Goal: Information Seeking & Learning: Learn about a topic

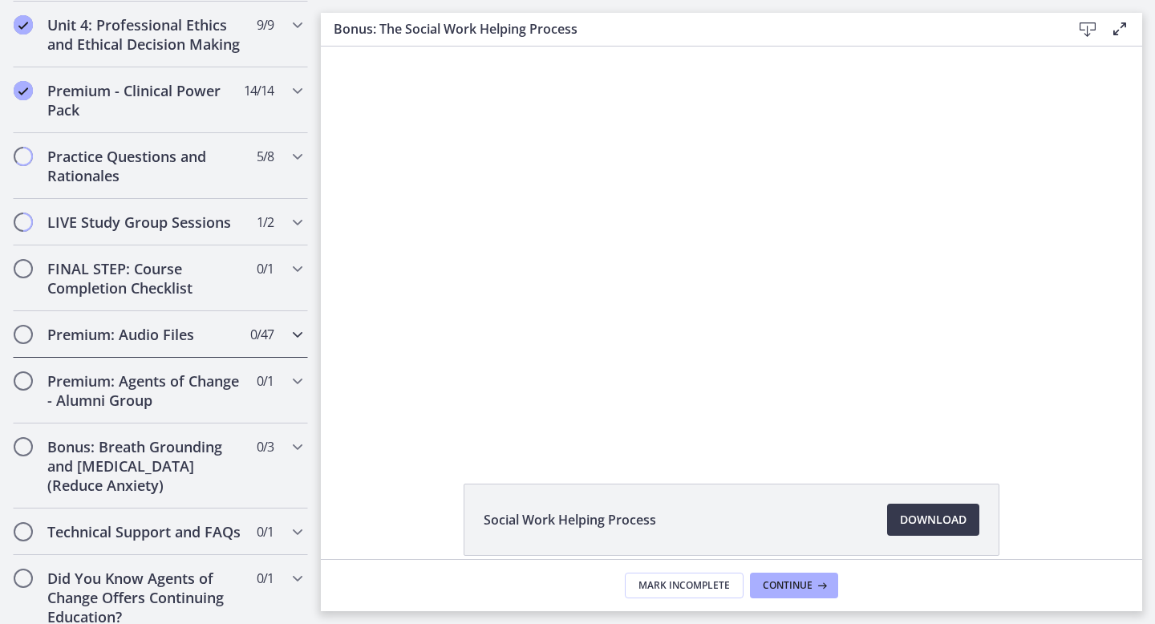
scroll to position [1752, 0]
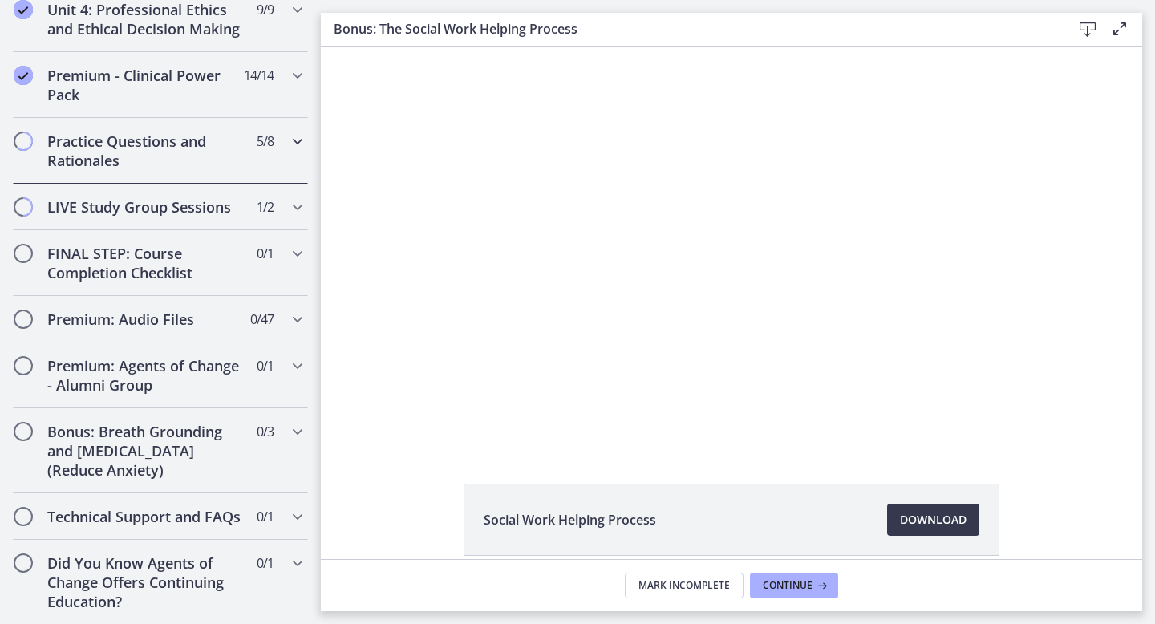
click at [245, 143] on div "Practice Questions and Rationales 5 / 8 Completed" at bounding box center [160, 151] width 295 height 66
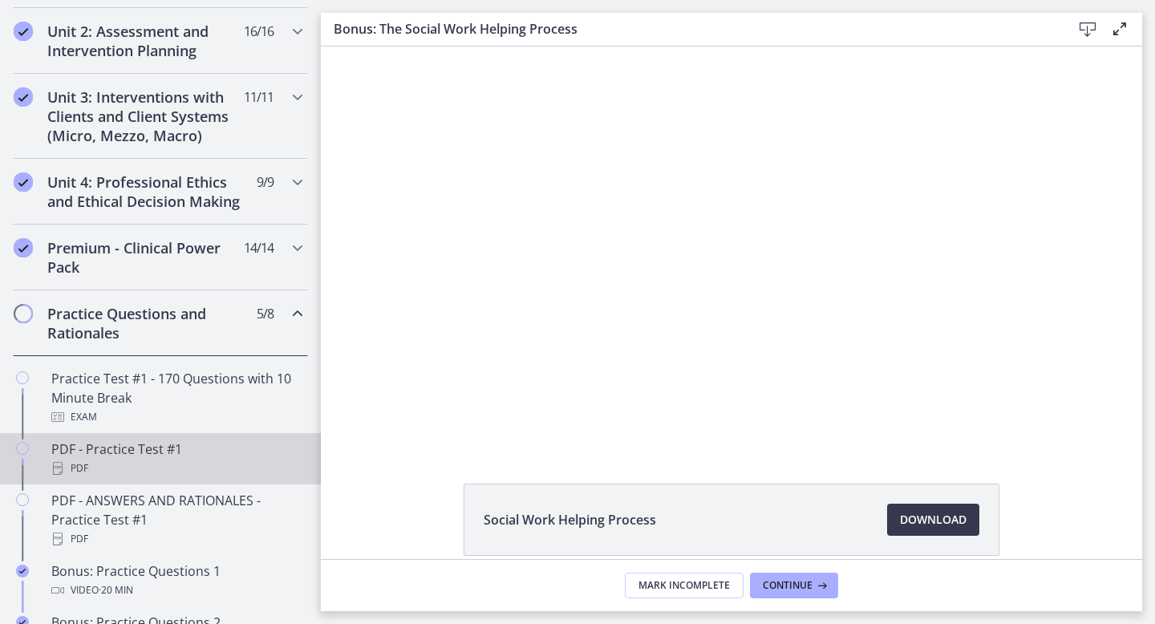
scroll to position [553, 0]
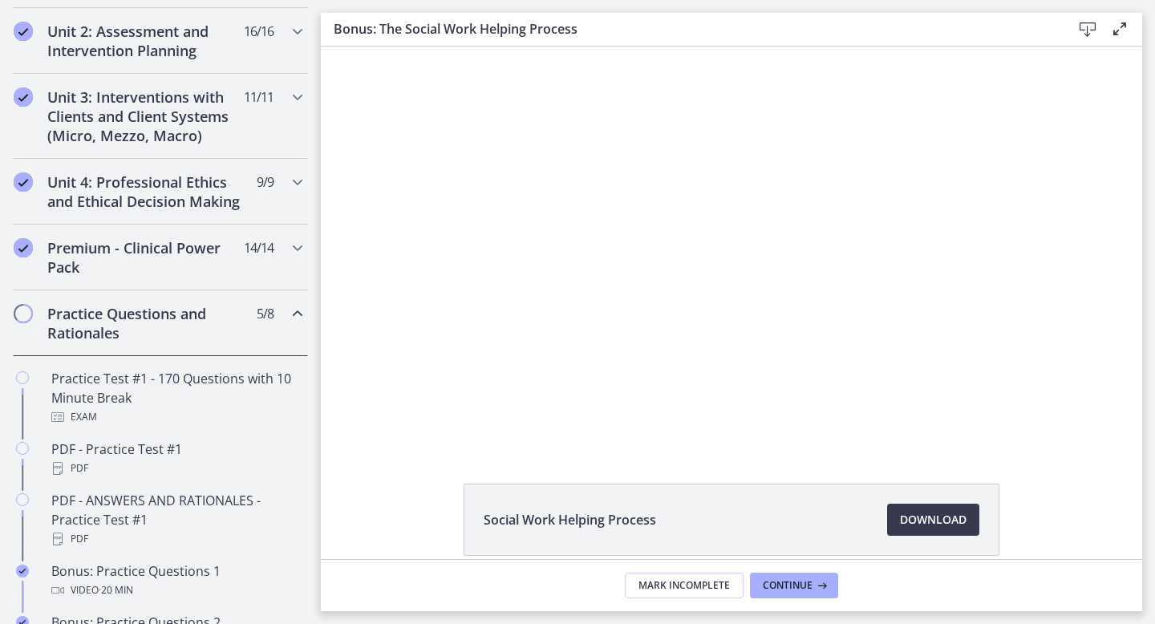
click at [286, 311] on div "Practice Questions and Rationales 5 / 8 Completed" at bounding box center [160, 323] width 295 height 66
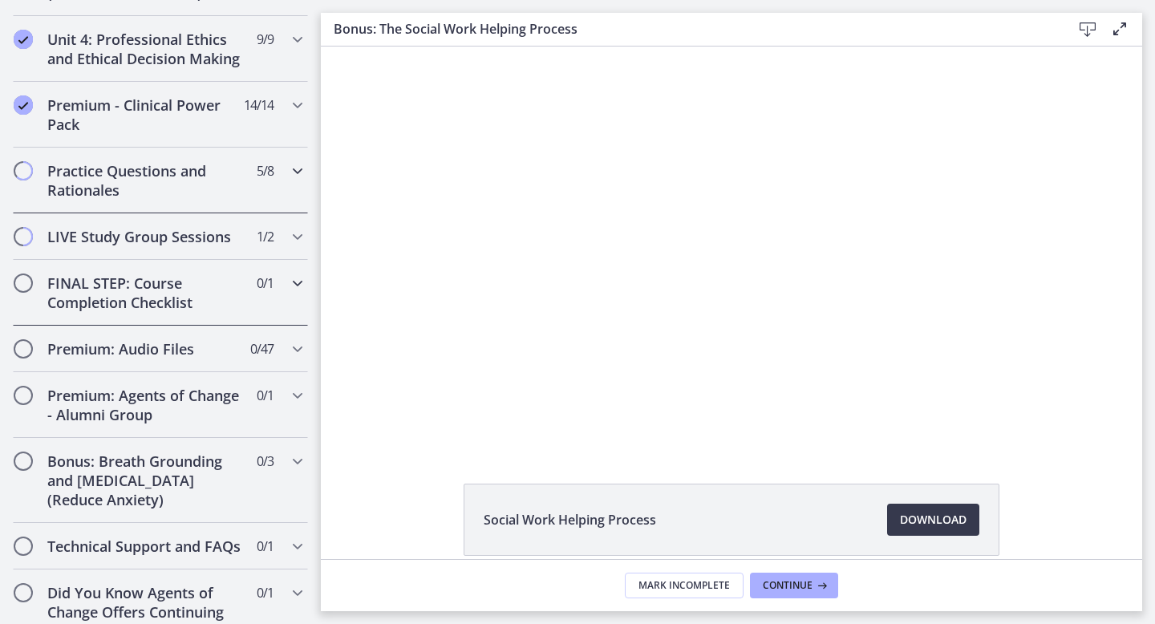
scroll to position [695, 0]
click at [267, 233] on span "1 / 2 Completed" at bounding box center [265, 237] width 17 height 19
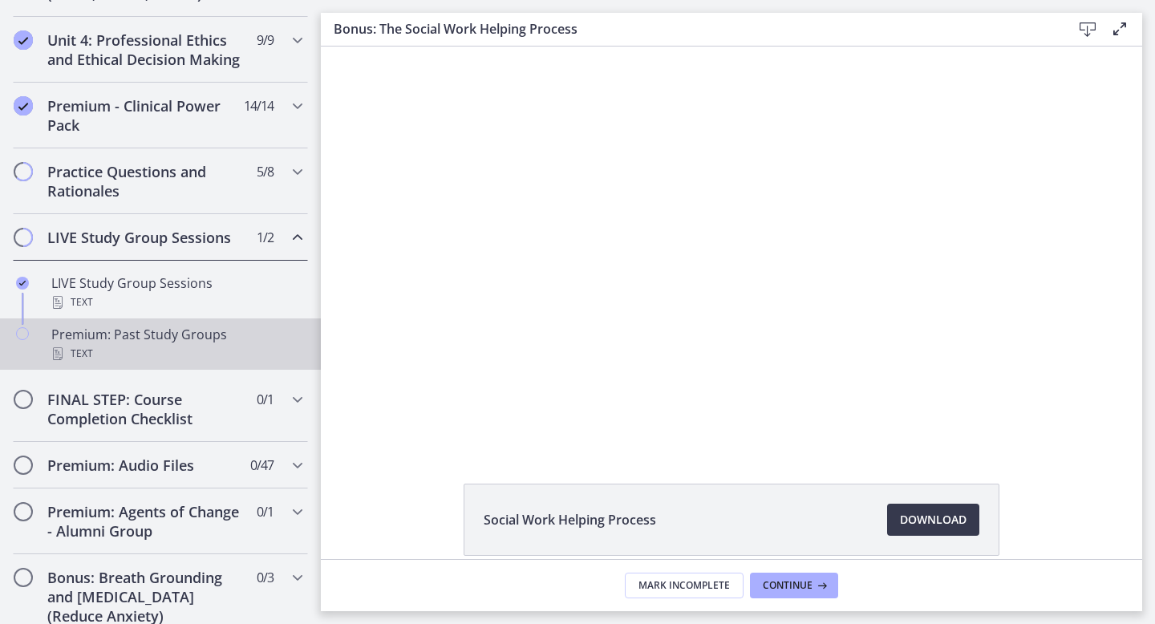
click at [189, 342] on div "Premium: Past Study Groups Text" at bounding box center [176, 344] width 250 height 39
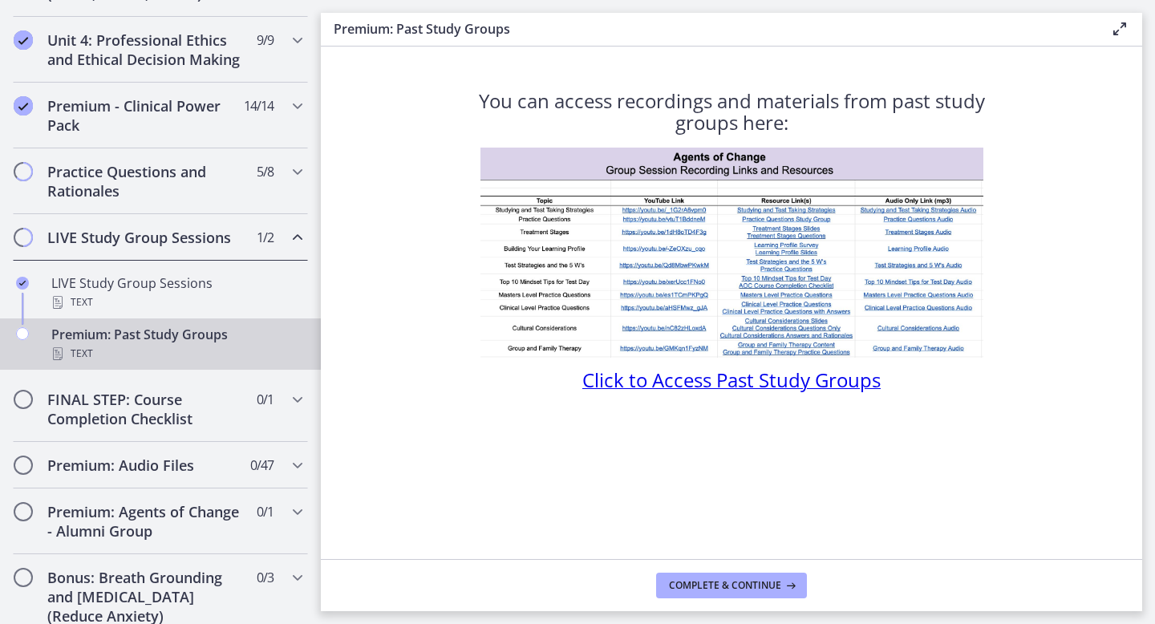
click at [737, 380] on span "Click to Access Past Study Groups" at bounding box center [731, 380] width 298 height 26
